Goal: Task Accomplishment & Management: Use online tool/utility

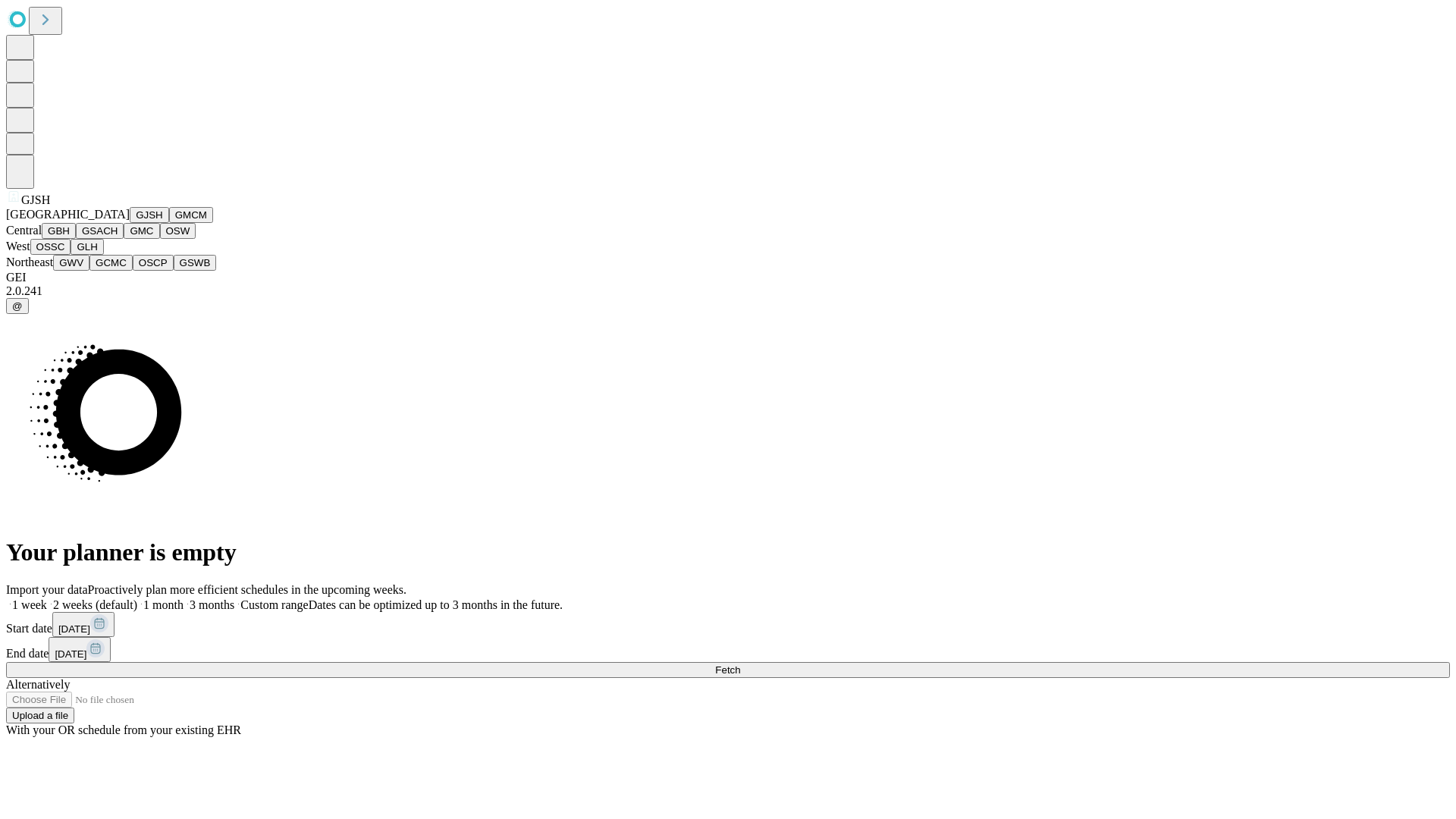
click at [130, 223] on button "GJSH" at bounding box center [149, 215] width 40 height 15
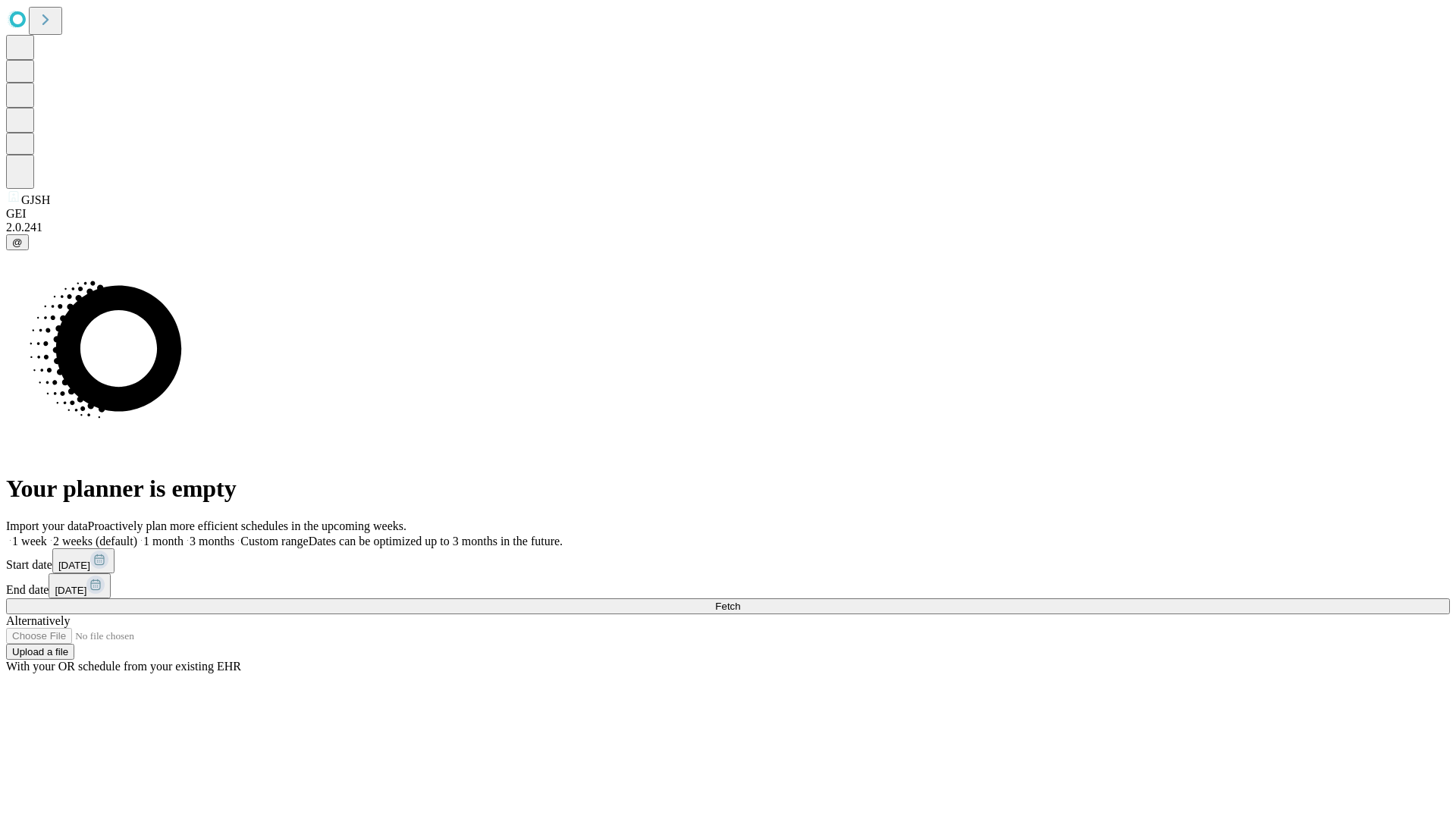
click at [184, 534] on label "1 month" at bounding box center [161, 540] width 46 height 13
click at [741, 601] on span "Fetch" at bounding box center [728, 607] width 25 height 12
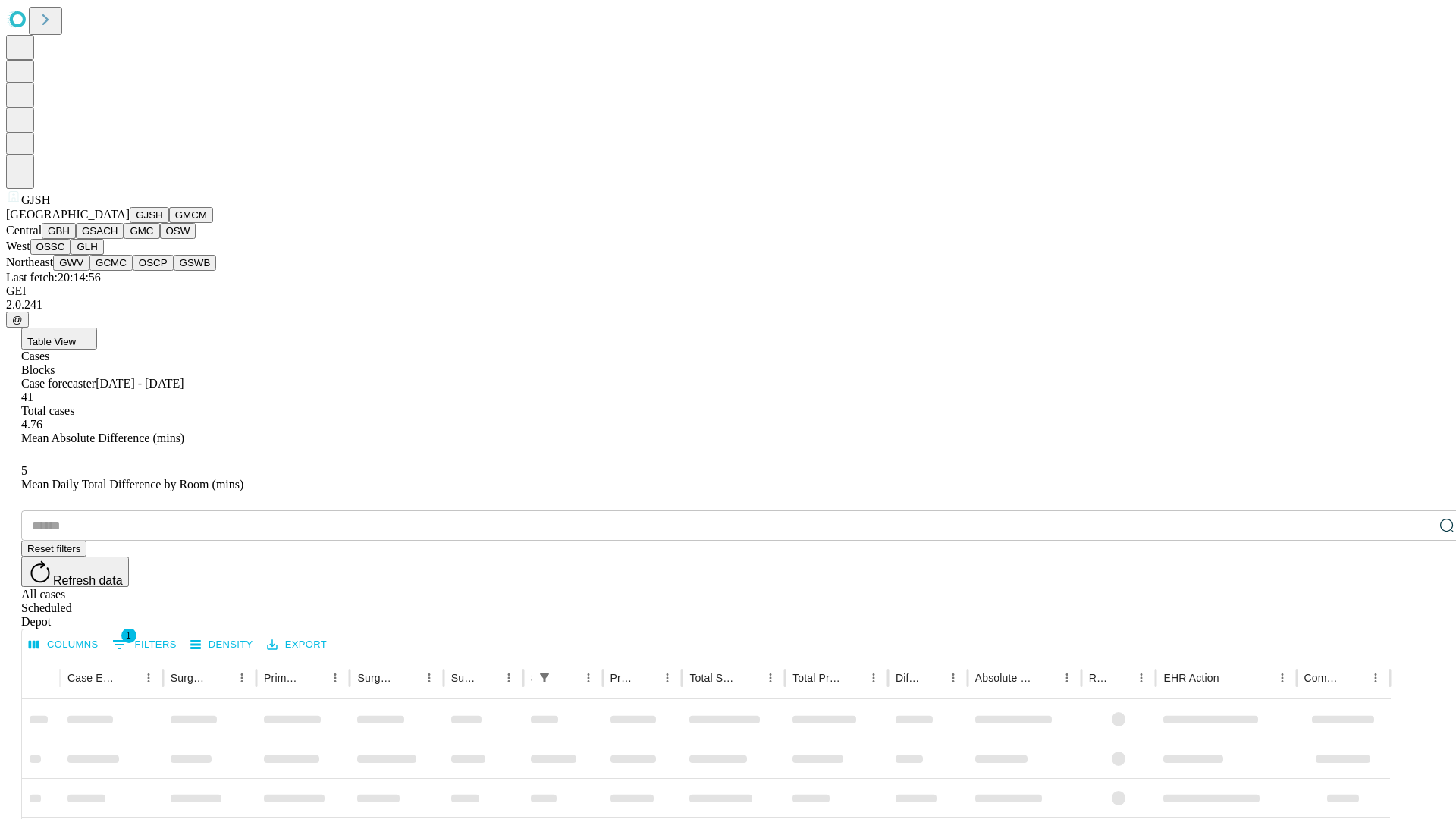
click at [169, 223] on button "GMCM" at bounding box center [191, 215] width 44 height 15
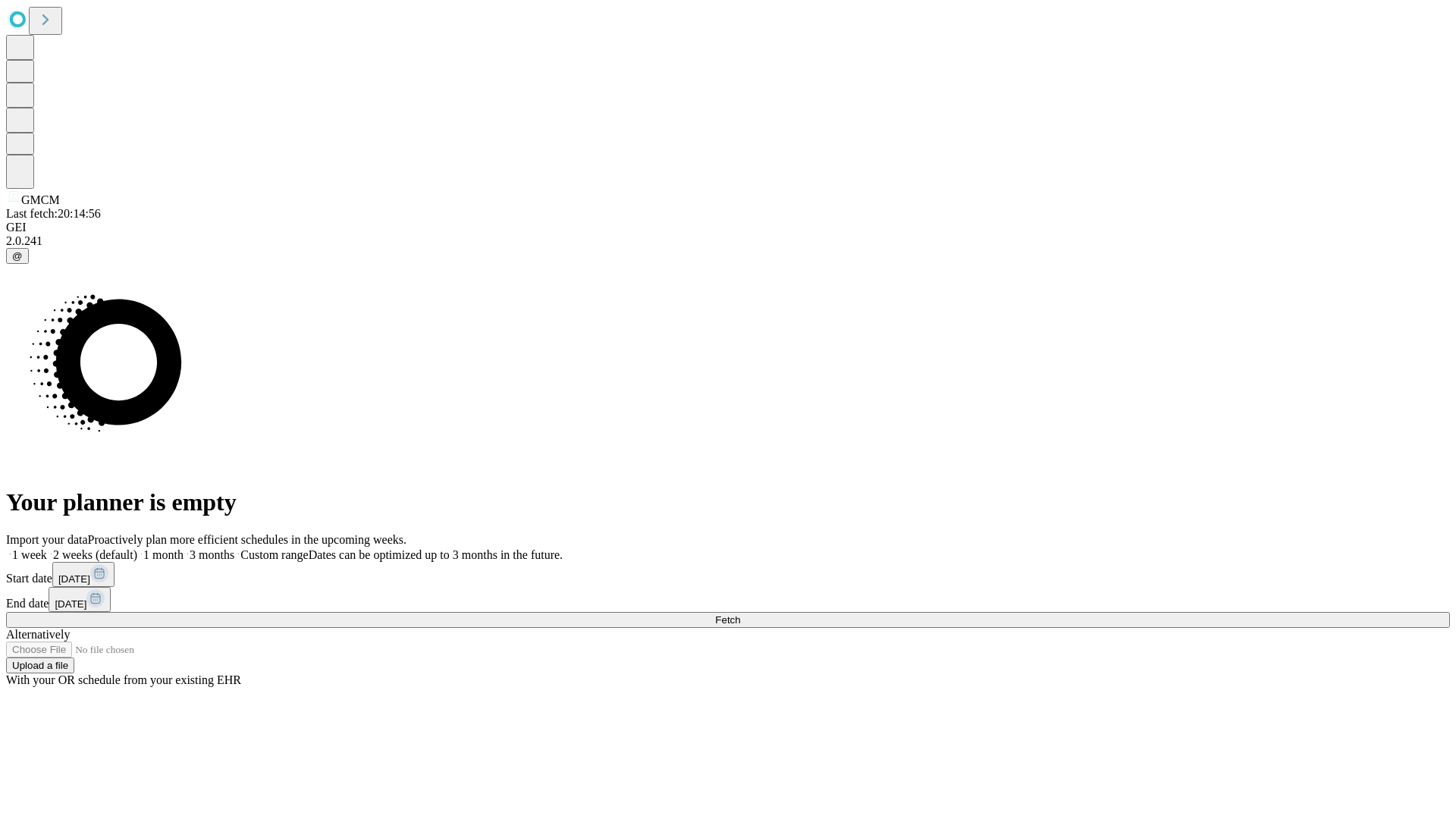
click at [184, 549] on label "1 month" at bounding box center [161, 555] width 46 height 13
click at [741, 615] on span "Fetch" at bounding box center [728, 621] width 25 height 12
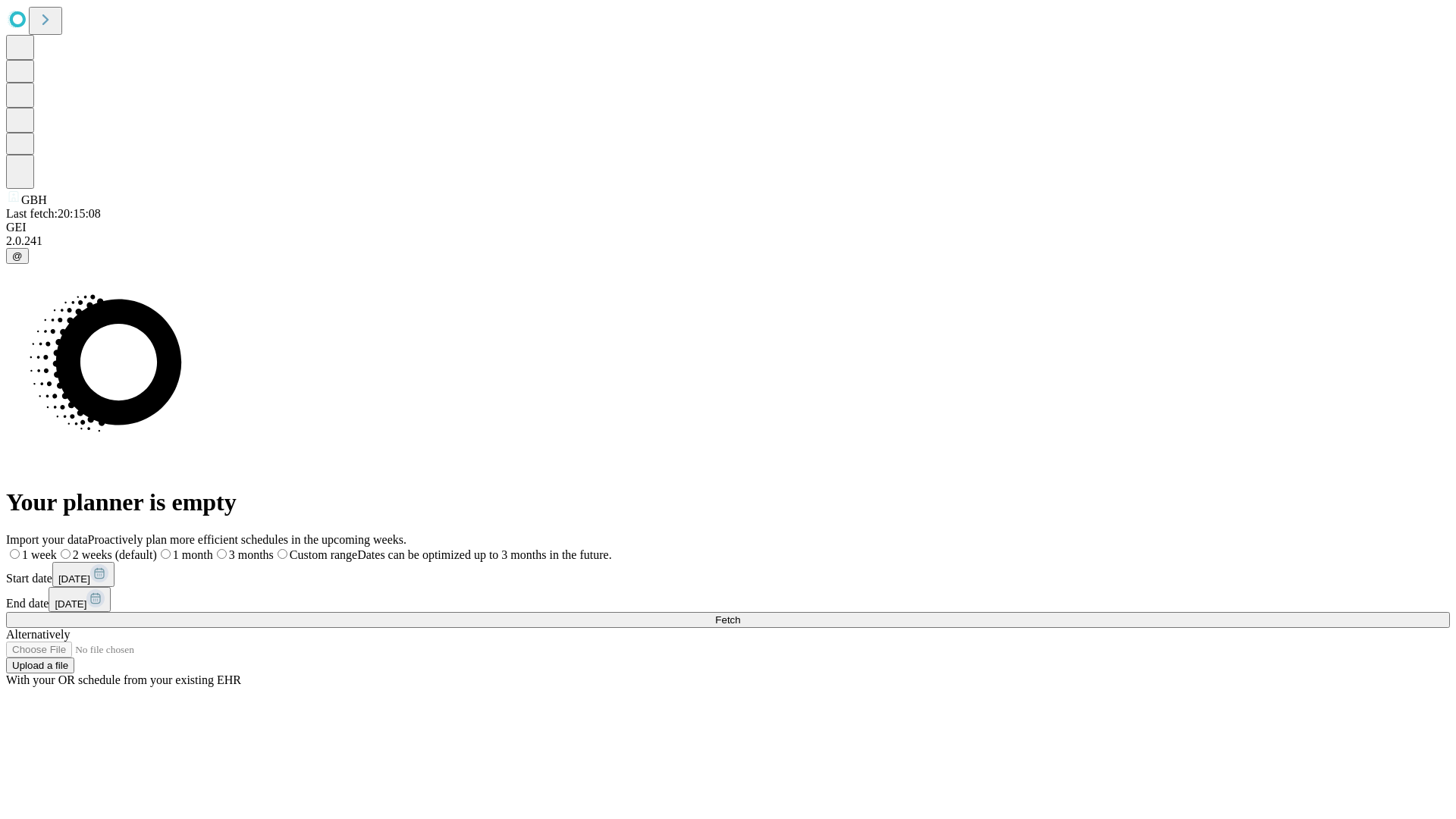
click at [213, 549] on label "1 month" at bounding box center [185, 555] width 56 height 13
click at [741, 615] on span "Fetch" at bounding box center [728, 621] width 25 height 12
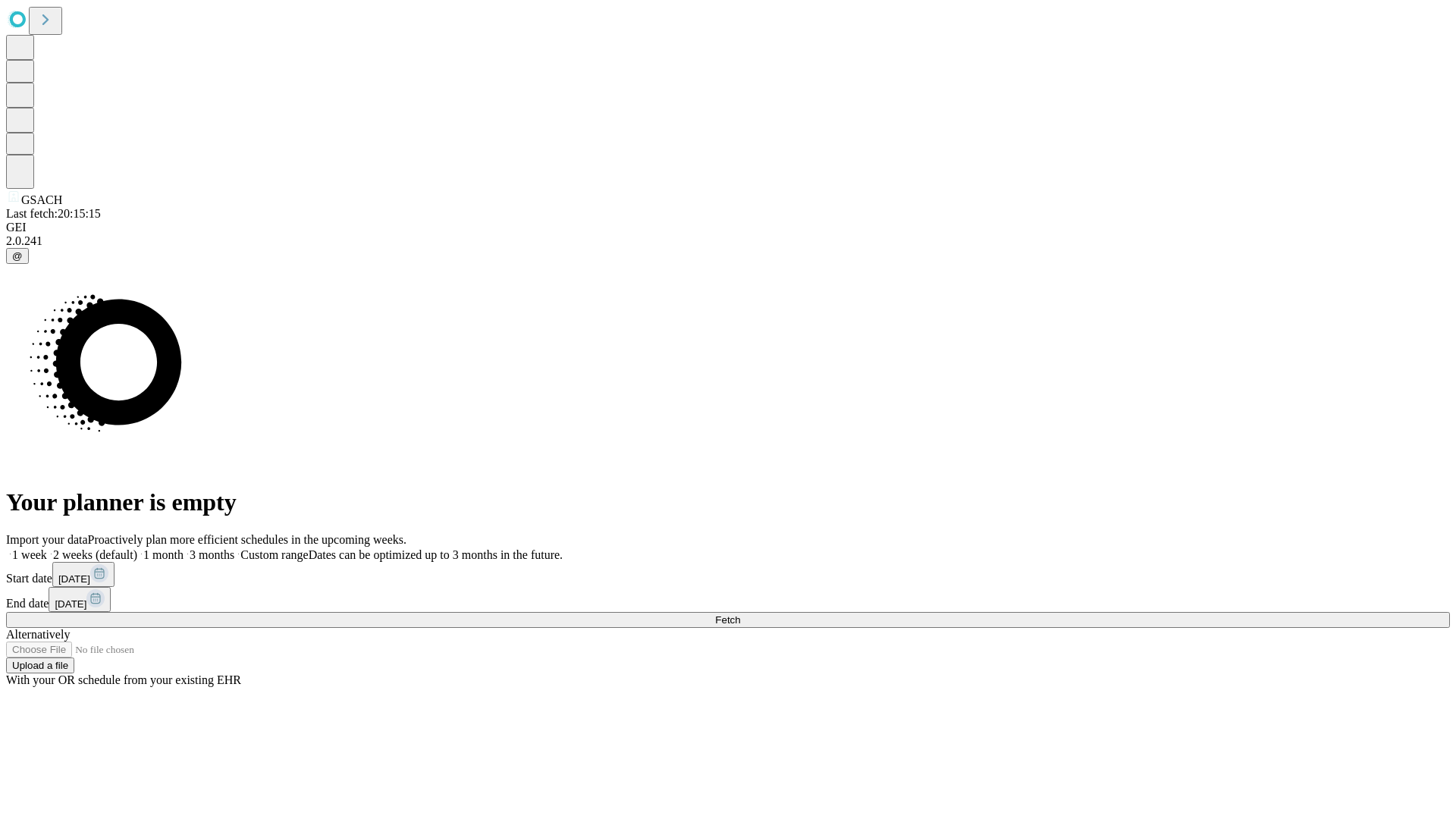
click at [184, 549] on label "1 month" at bounding box center [161, 555] width 46 height 13
click at [741, 615] on span "Fetch" at bounding box center [728, 621] width 25 height 12
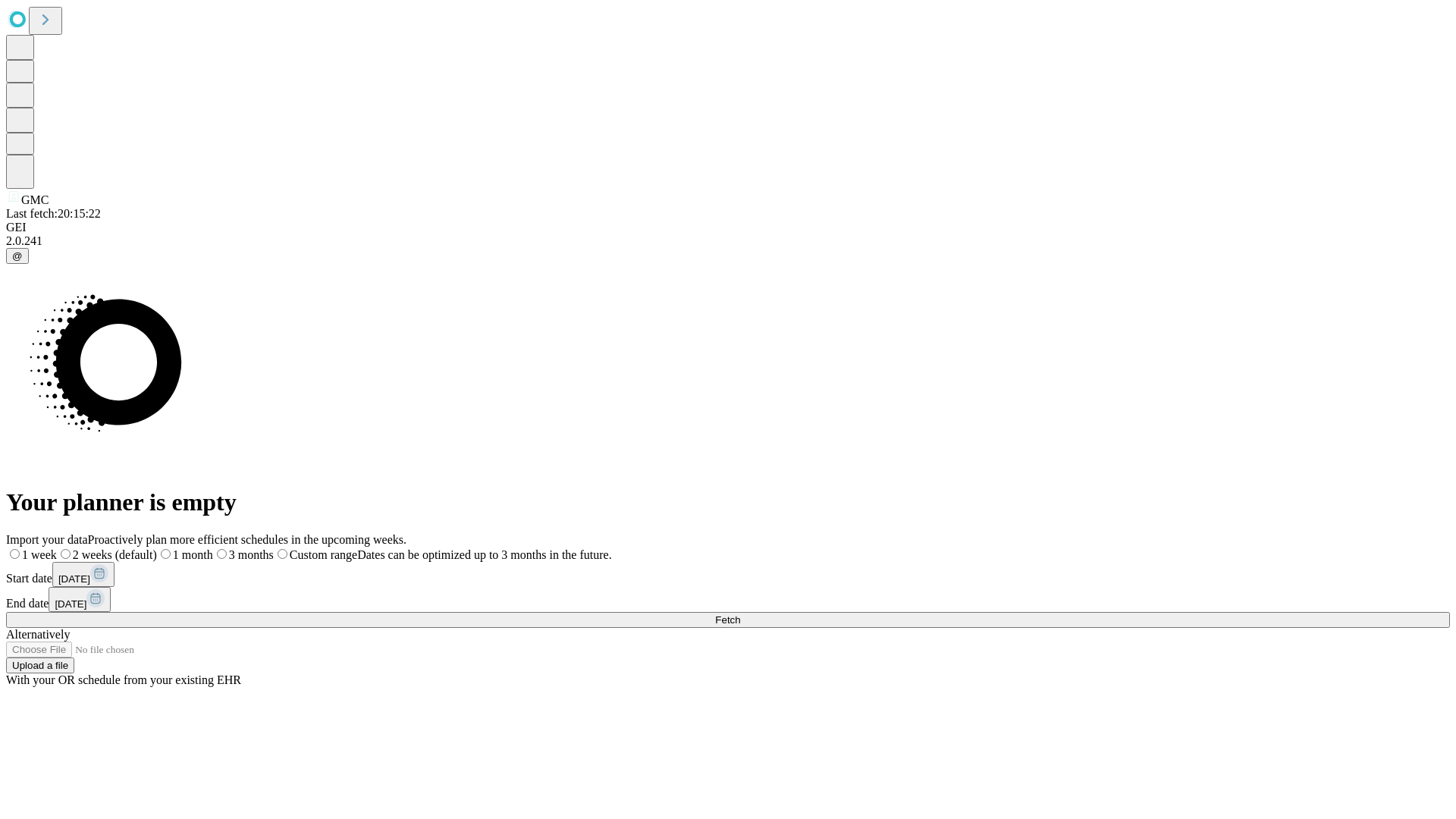
click at [741, 615] on span "Fetch" at bounding box center [728, 621] width 25 height 12
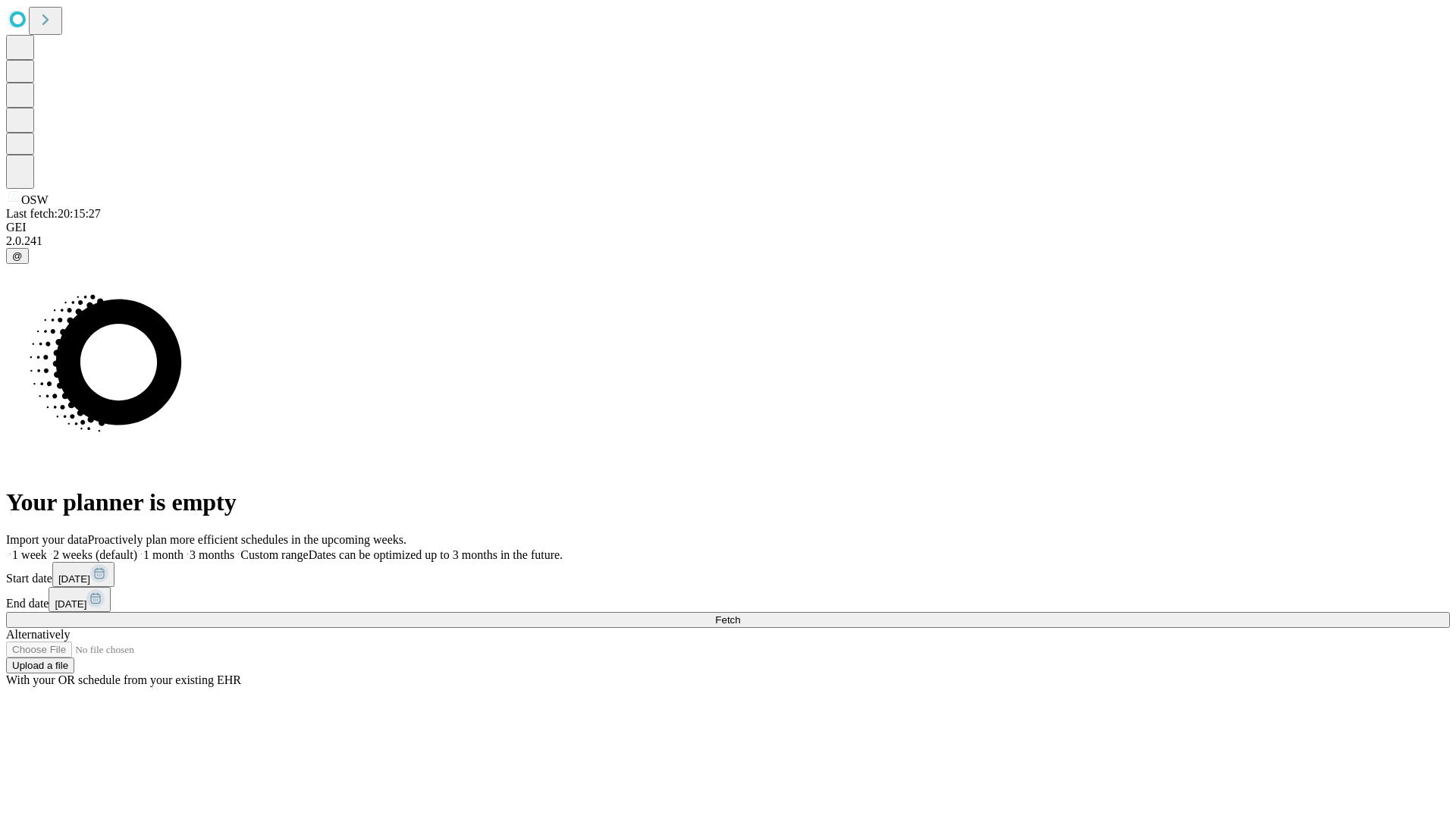
click at [184, 549] on label "1 month" at bounding box center [161, 555] width 46 height 13
click at [741, 615] on span "Fetch" at bounding box center [728, 621] width 25 height 12
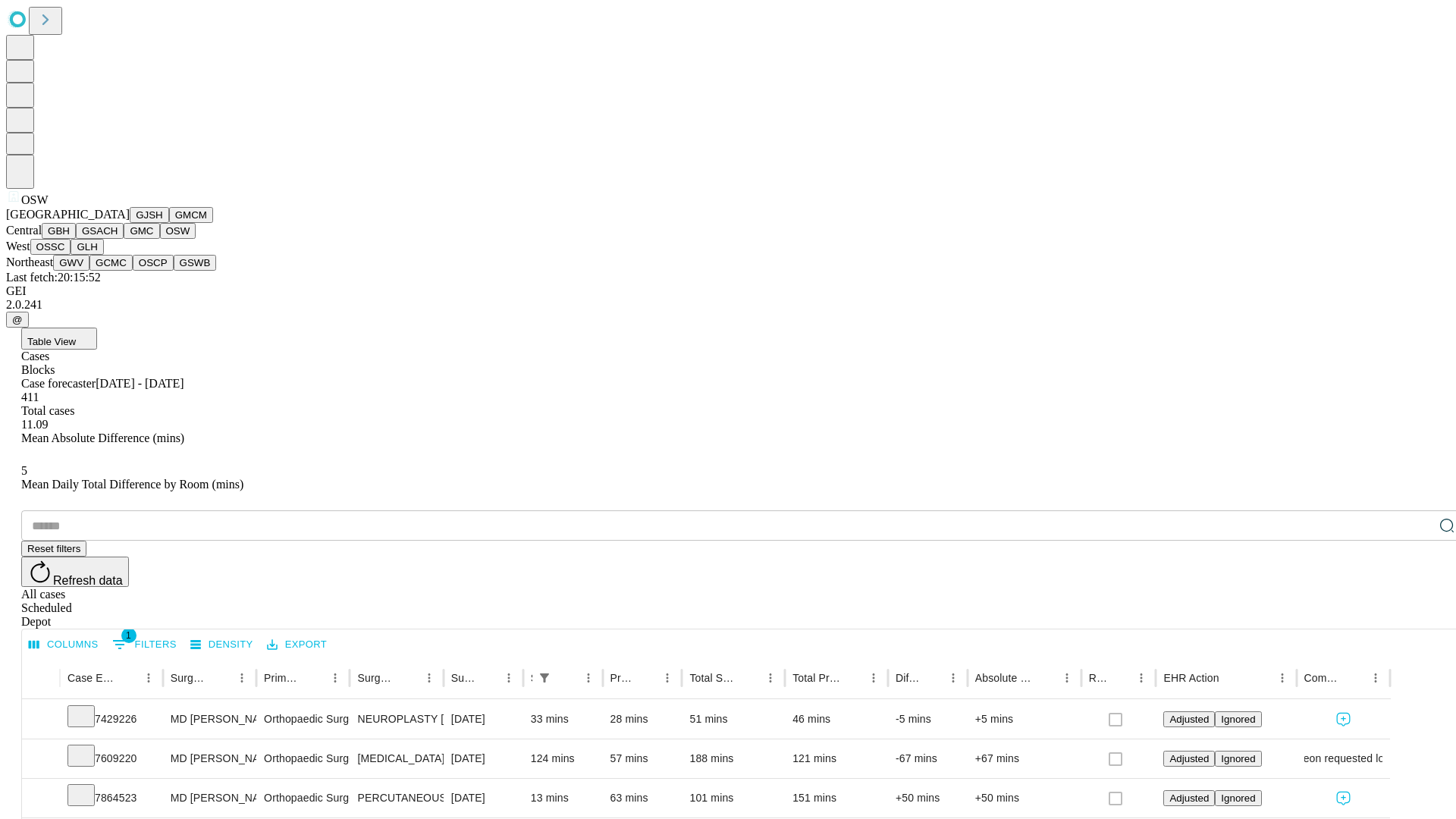
click at [72, 255] on button "OSSC" at bounding box center [50, 247] width 41 height 15
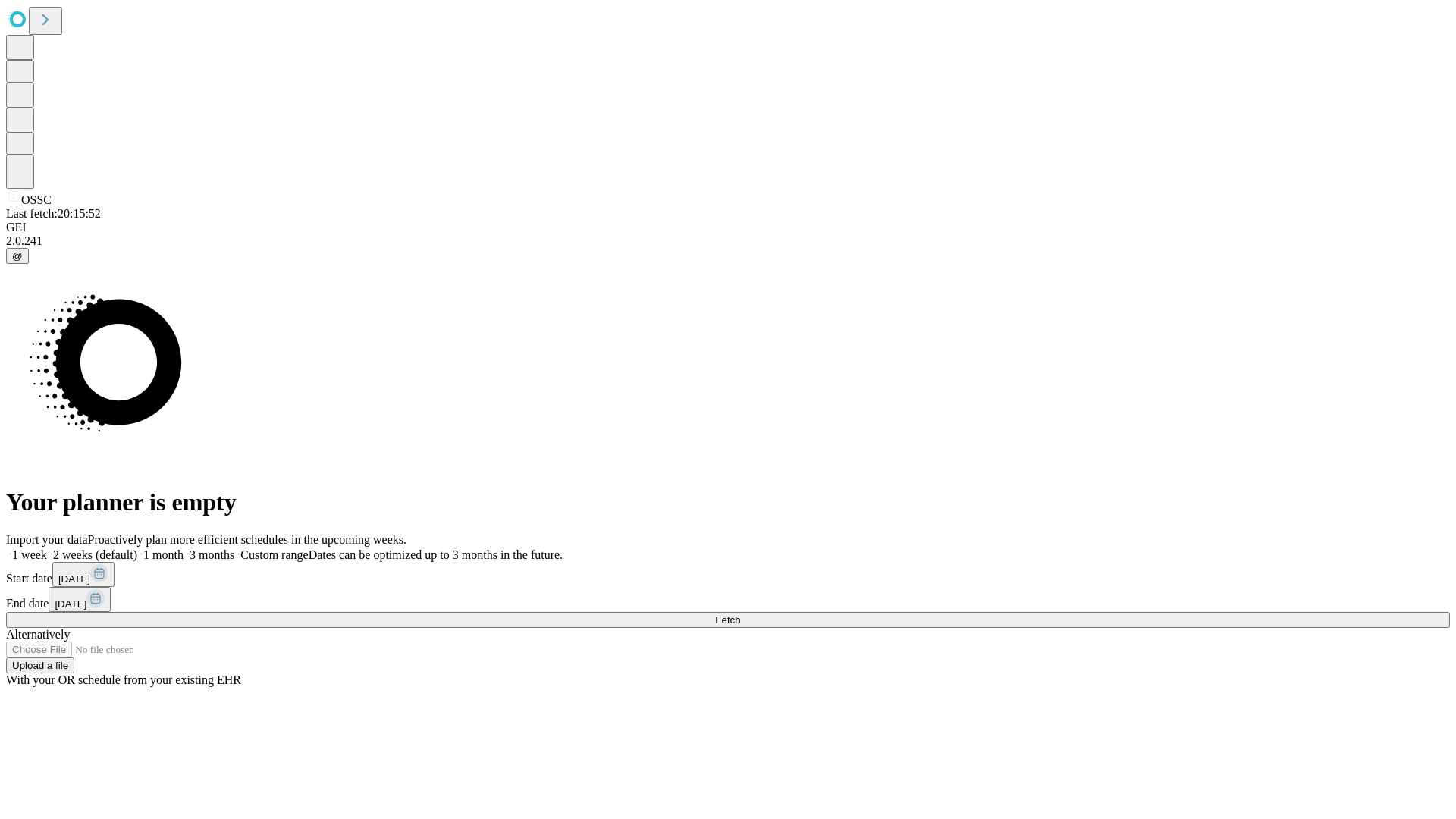
click at [184, 549] on label "1 month" at bounding box center [161, 555] width 46 height 13
click at [741, 615] on span "Fetch" at bounding box center [728, 621] width 25 height 12
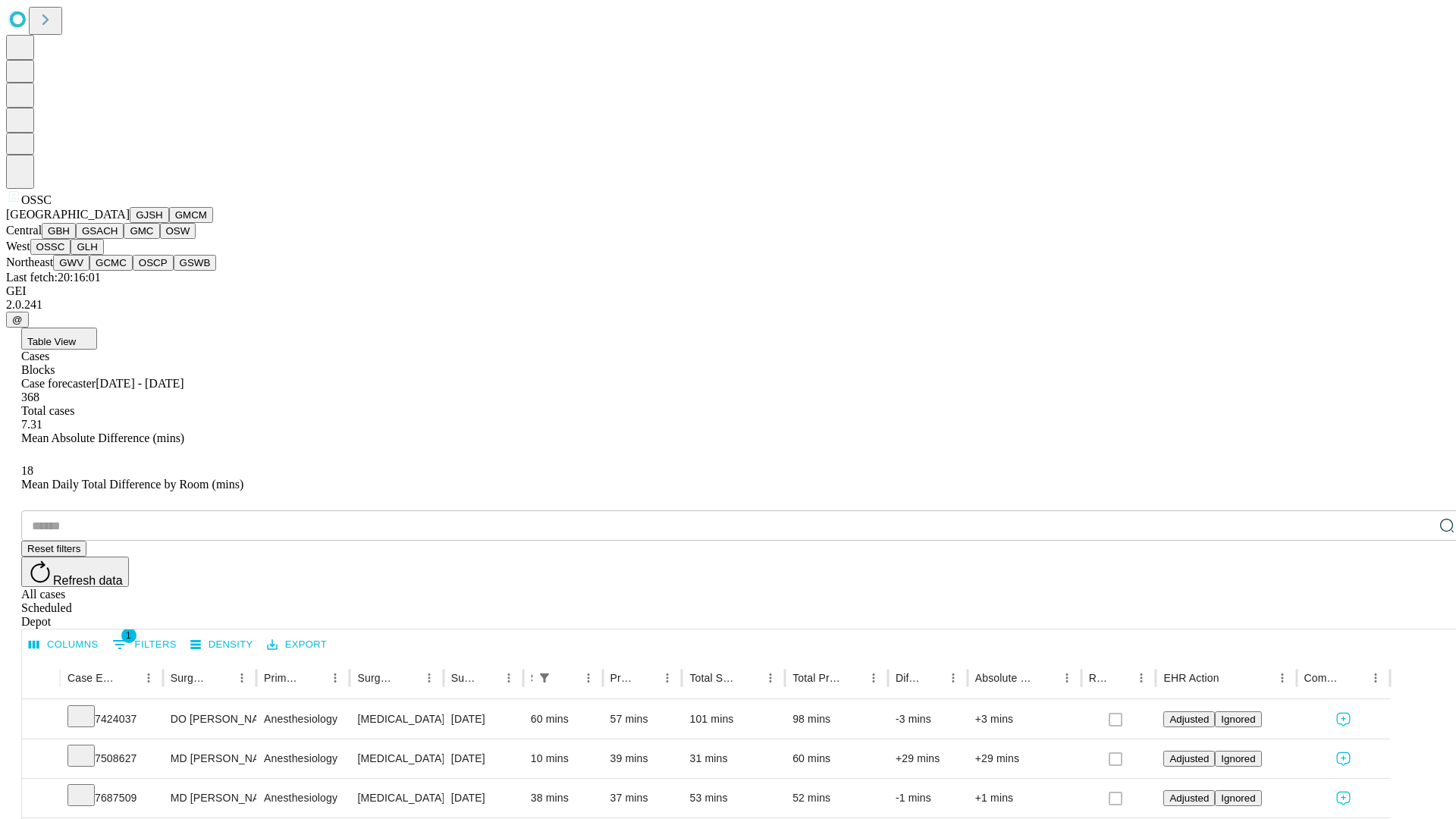
click at [104, 255] on button "GLH" at bounding box center [87, 247] width 33 height 15
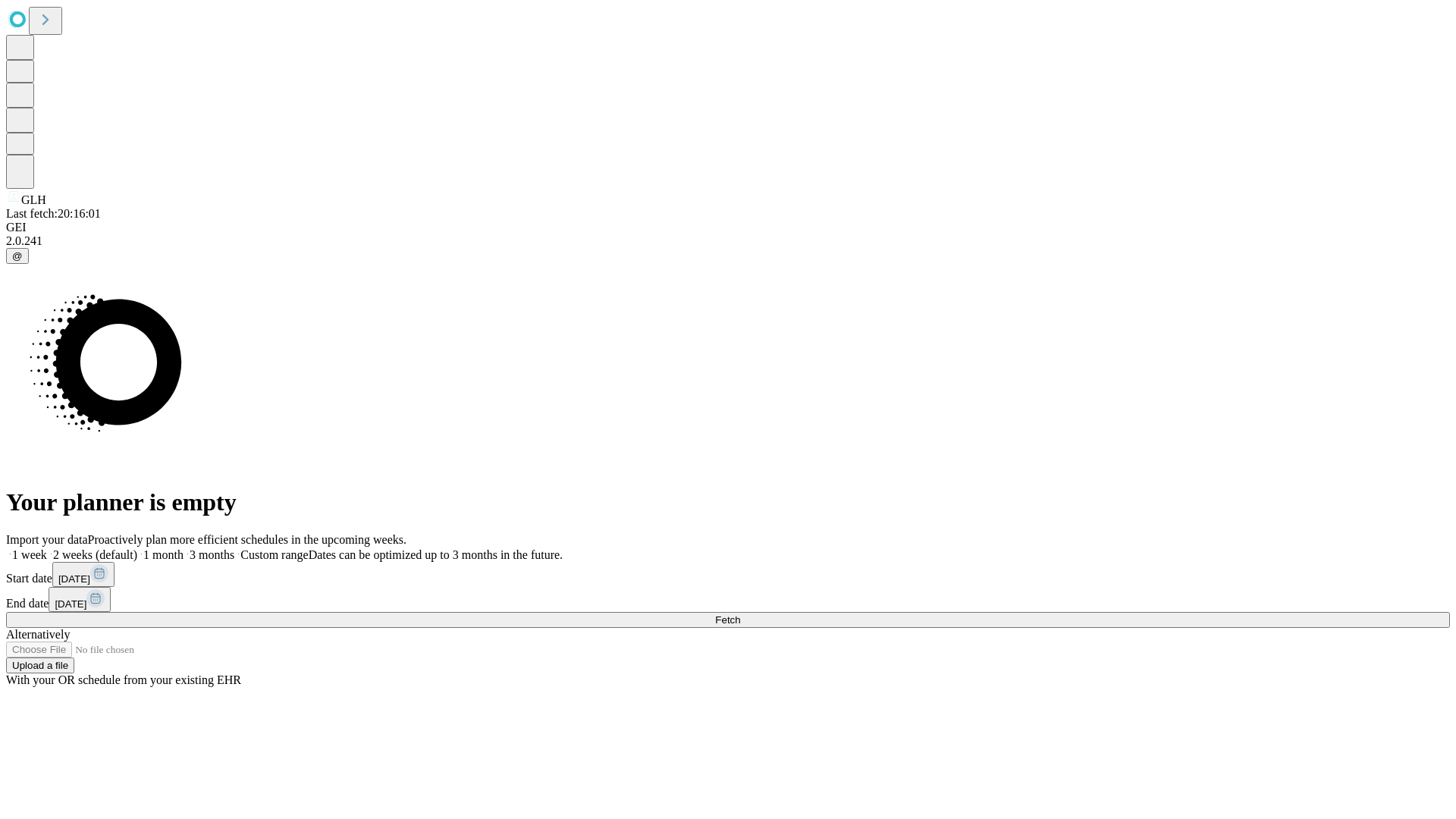
click at [184, 549] on label "1 month" at bounding box center [161, 555] width 46 height 13
click at [741, 615] on span "Fetch" at bounding box center [728, 621] width 25 height 12
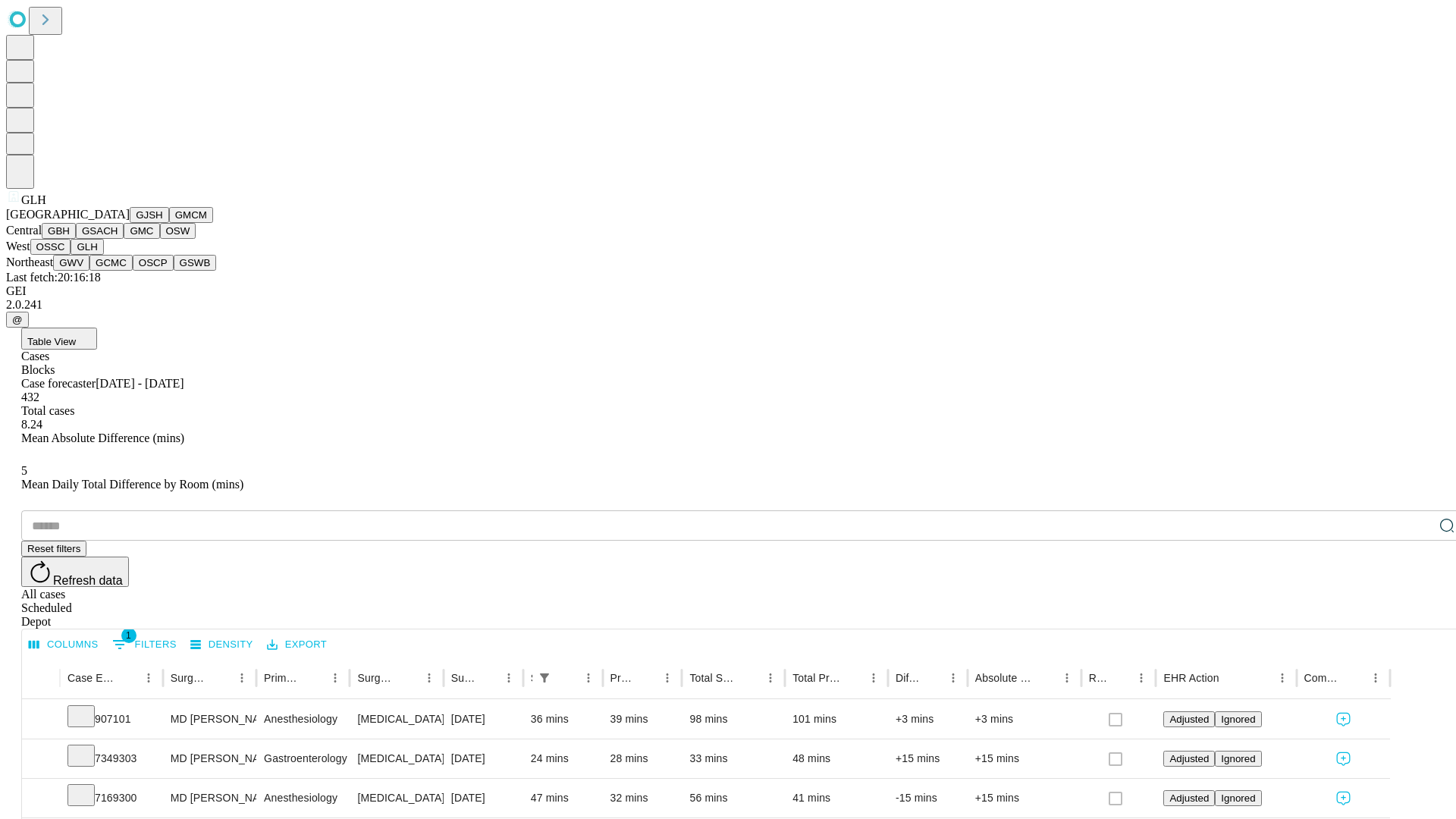
click at [89, 271] on button "GWV" at bounding box center [72, 262] width 37 height 15
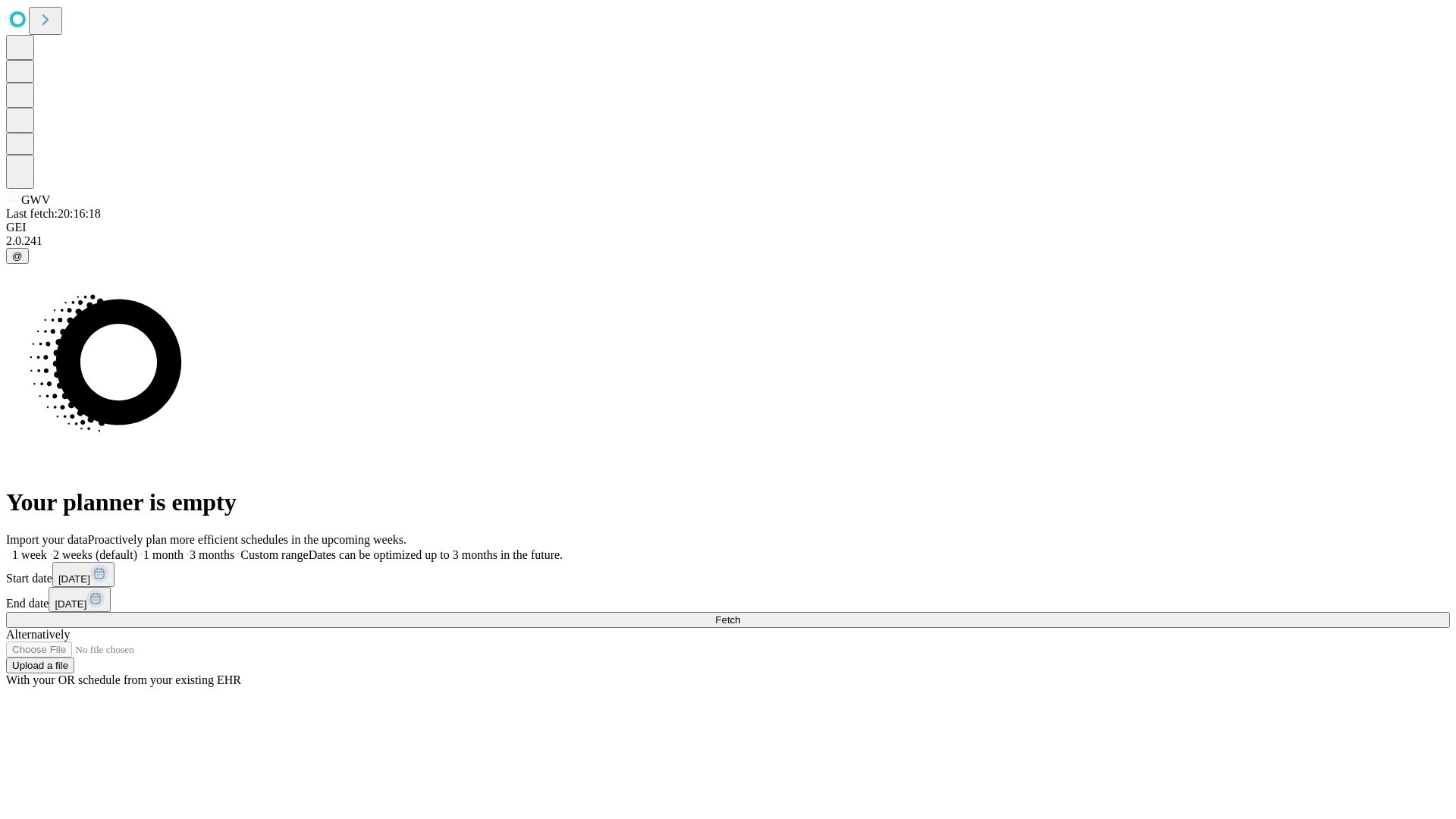
click at [184, 549] on label "1 month" at bounding box center [161, 555] width 46 height 13
click at [741, 615] on span "Fetch" at bounding box center [728, 621] width 25 height 12
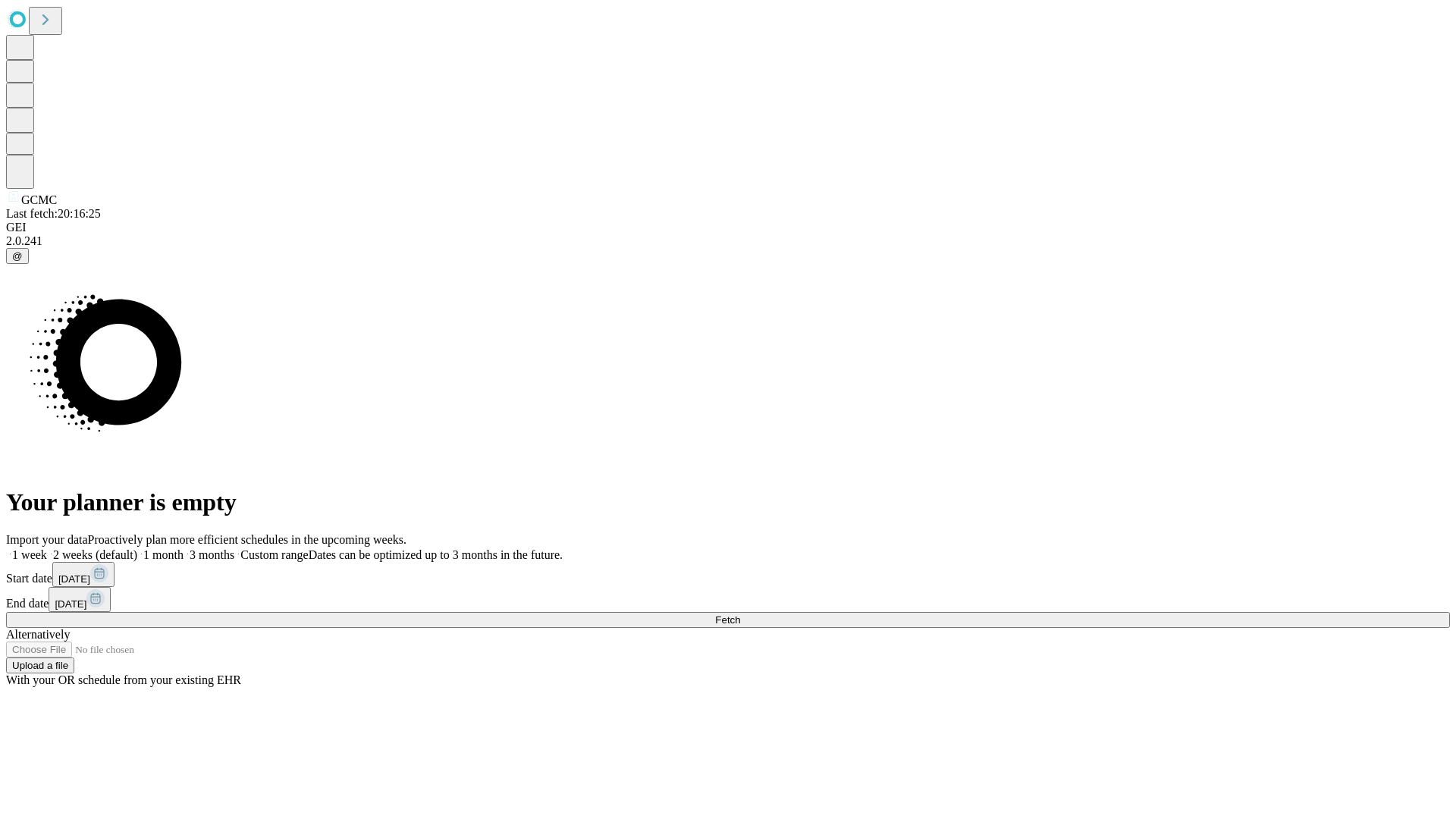
click at [184, 549] on label "1 month" at bounding box center [161, 555] width 46 height 13
click at [741, 615] on span "Fetch" at bounding box center [728, 621] width 25 height 12
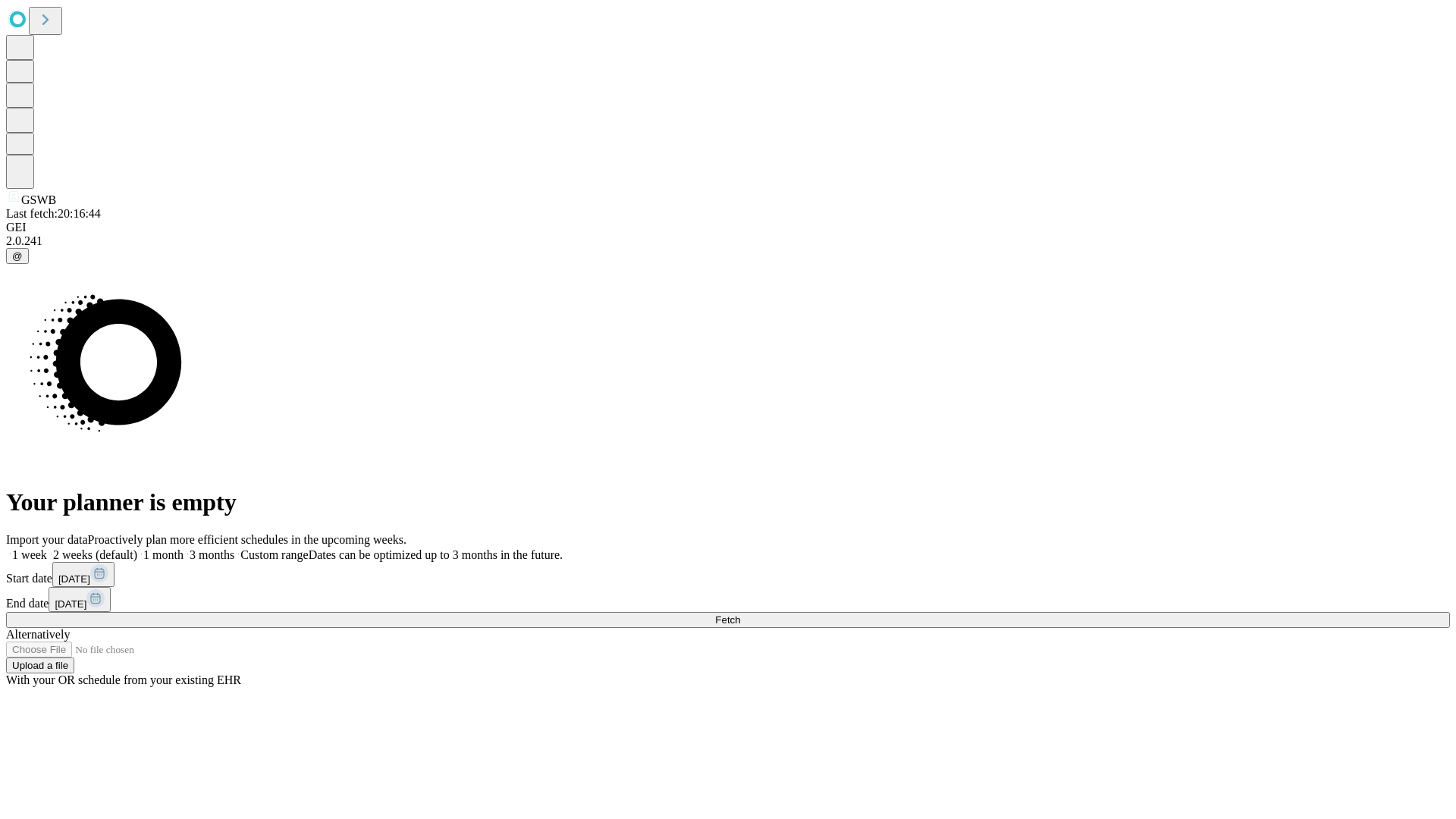
click at [184, 549] on label "1 month" at bounding box center [161, 555] width 46 height 13
click at [741, 615] on span "Fetch" at bounding box center [728, 621] width 25 height 12
